Goal: Information Seeking & Learning: Learn about a topic

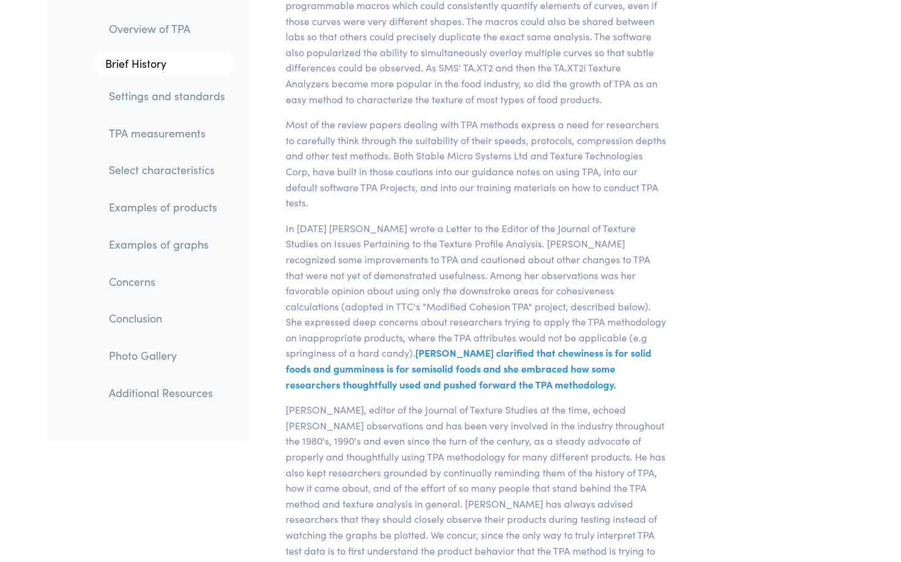
scroll to position [3923, 0]
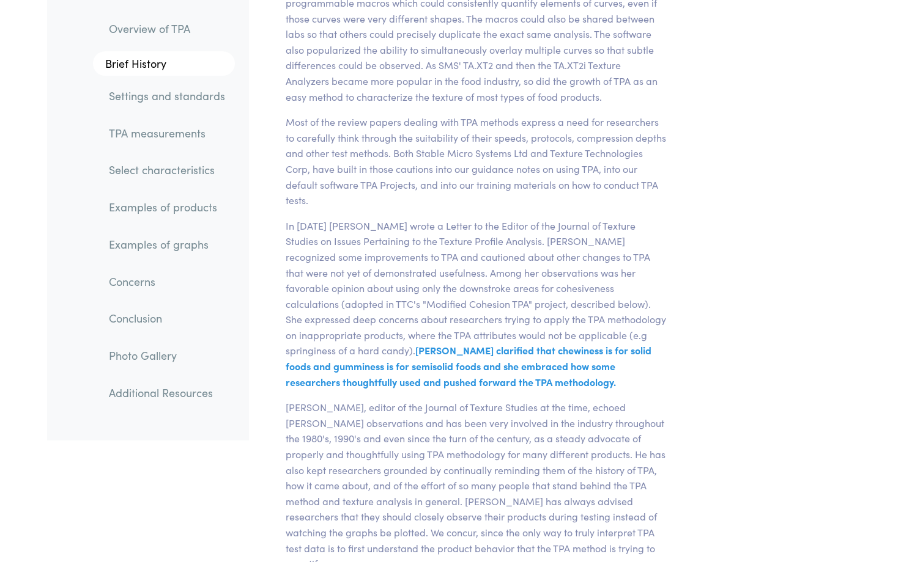
click at [409, 254] on p "In [DATE] [PERSON_NAME] wrote a Letter to the Editor of the Journal of Texture …" at bounding box center [476, 304] width 396 height 172
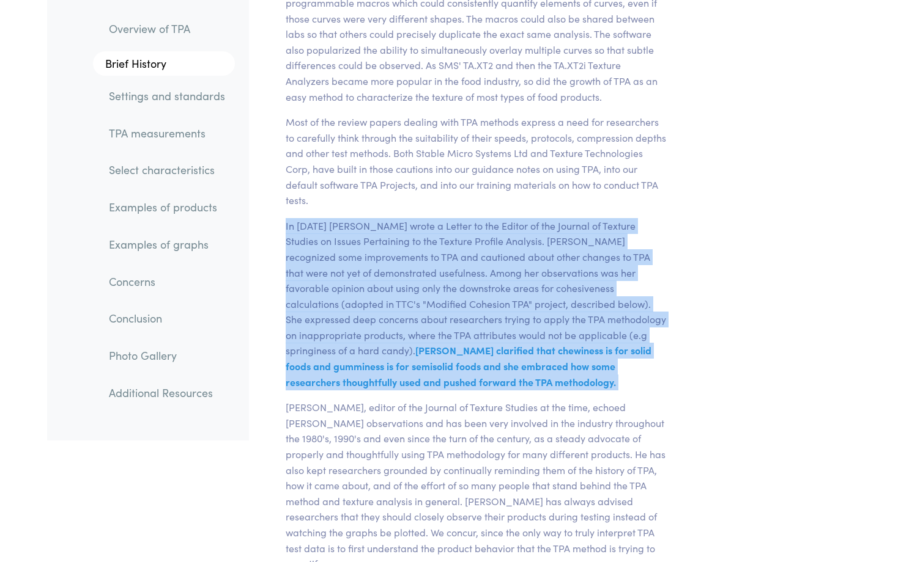
click at [409, 254] on p "In [DATE] [PERSON_NAME] wrote a Letter to the Editor of the Journal of Texture …" at bounding box center [476, 304] width 396 height 172
click at [484, 228] on p "In [DATE] [PERSON_NAME] wrote a Letter to the Editor of the Journal of Texture …" at bounding box center [476, 304] width 396 height 172
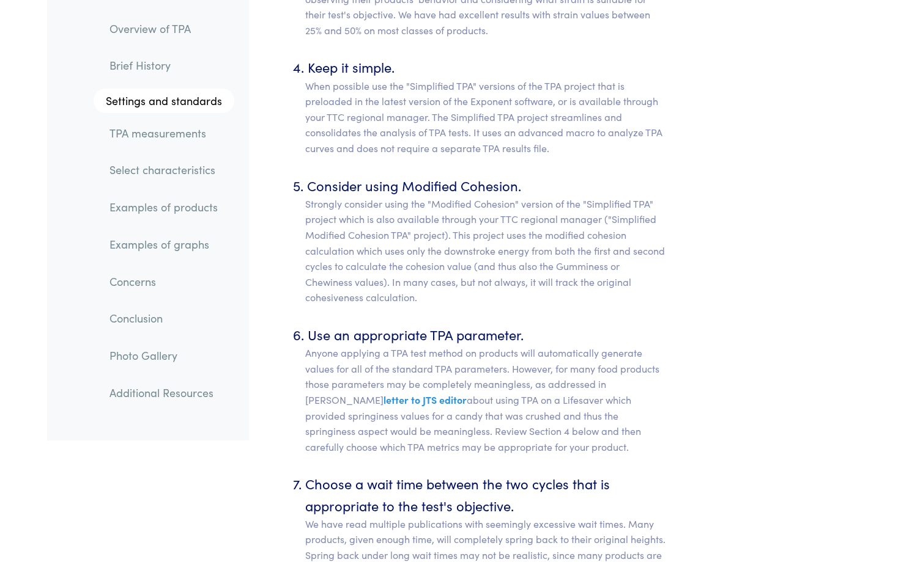
scroll to position [5965, 0]
